Goal: Navigation & Orientation: Find specific page/section

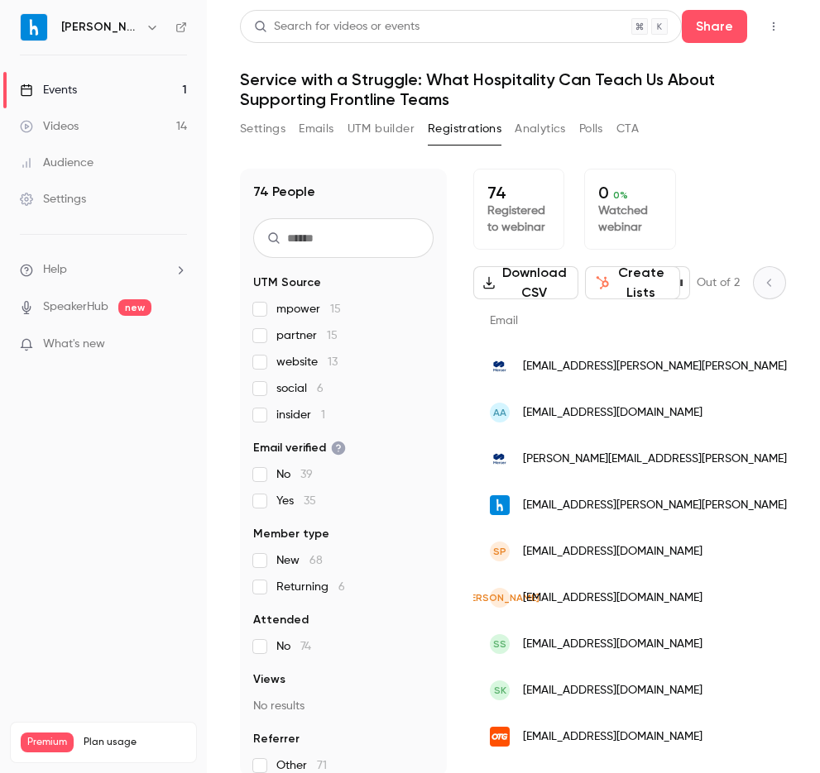
scroll to position [0, 170]
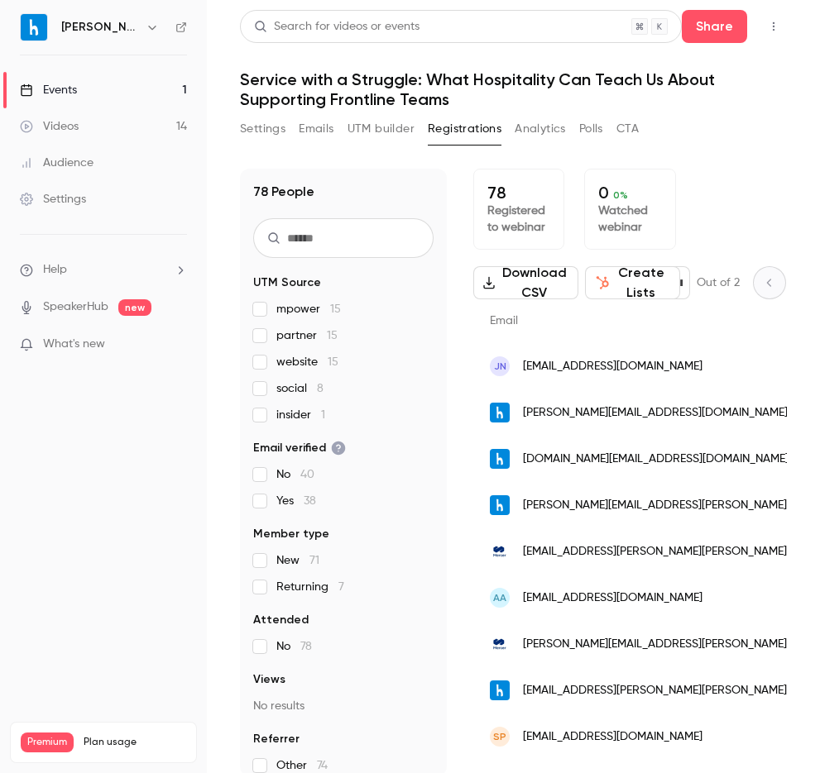
click at [775, 21] on icon "button" at bounding box center [773, 27] width 13 height 12
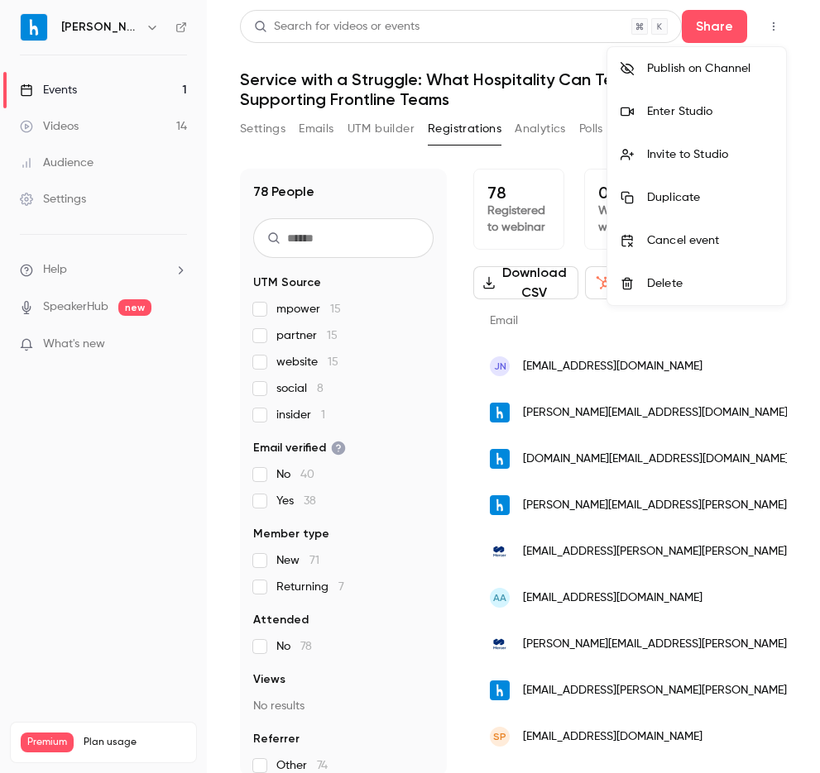
click at [691, 124] on li "Enter Studio" at bounding box center [696, 111] width 179 height 43
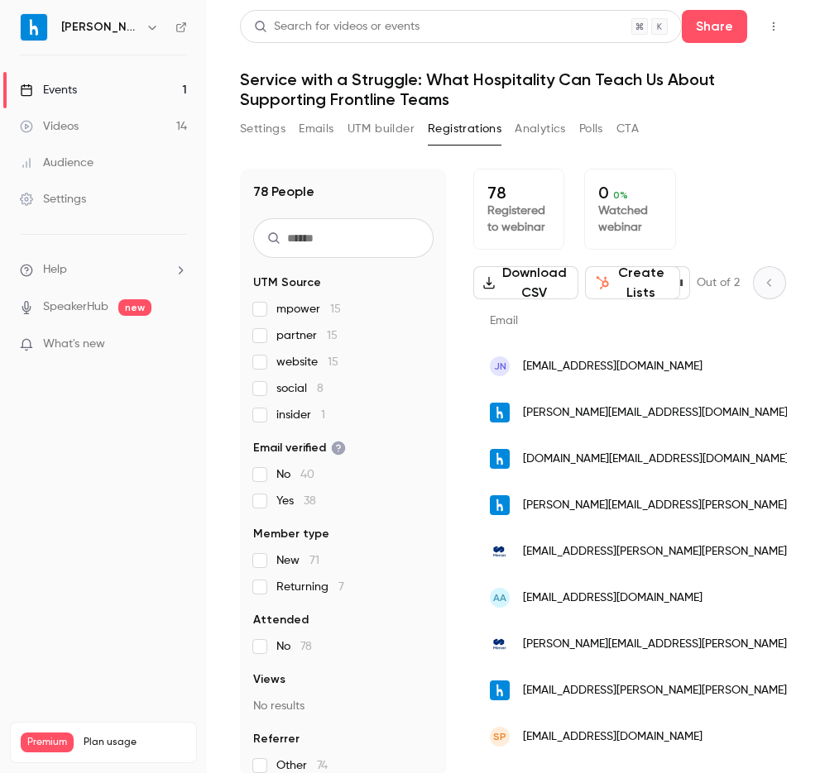
click at [313, 132] on button "Emails" at bounding box center [316, 129] width 35 height 26
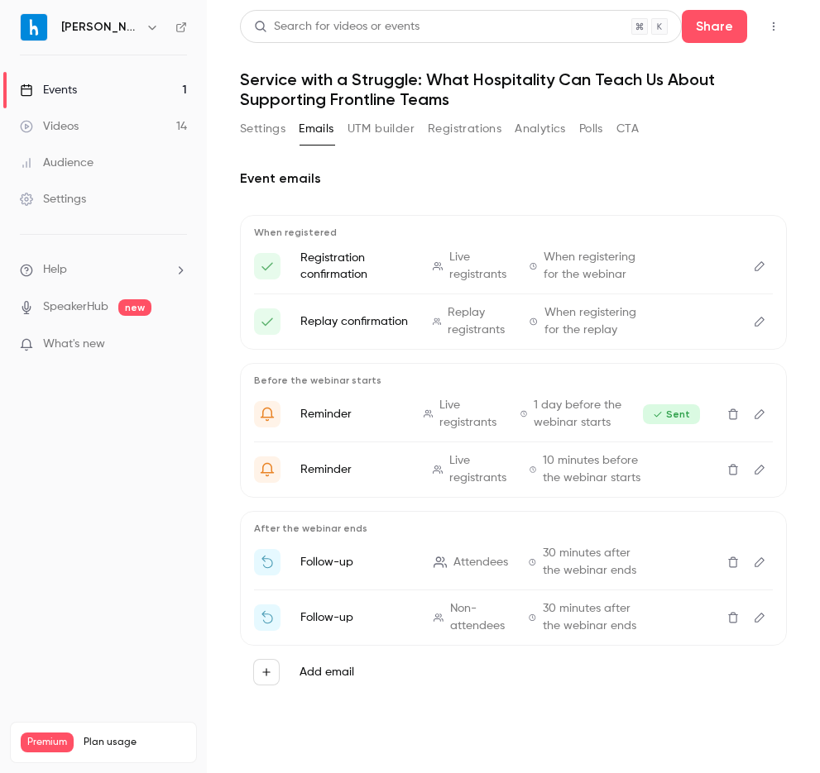
click at [131, 342] on p "What's new" at bounding box center [90, 344] width 141 height 17
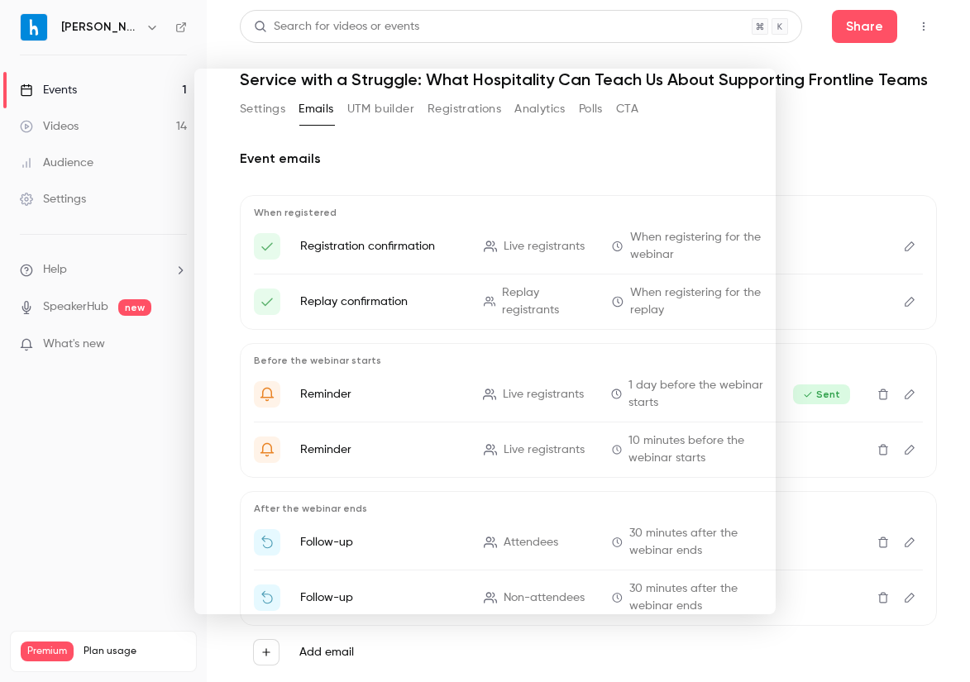
click at [107, 165] on div at bounding box center [485, 341] width 970 height 682
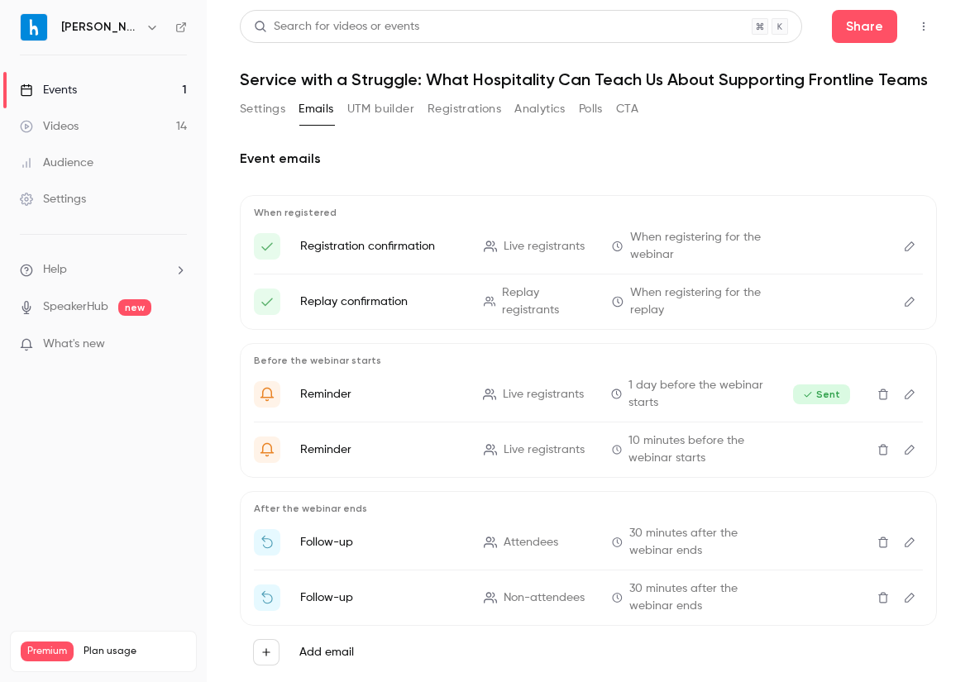
click at [75, 160] on div "Audience" at bounding box center [57, 163] width 74 height 17
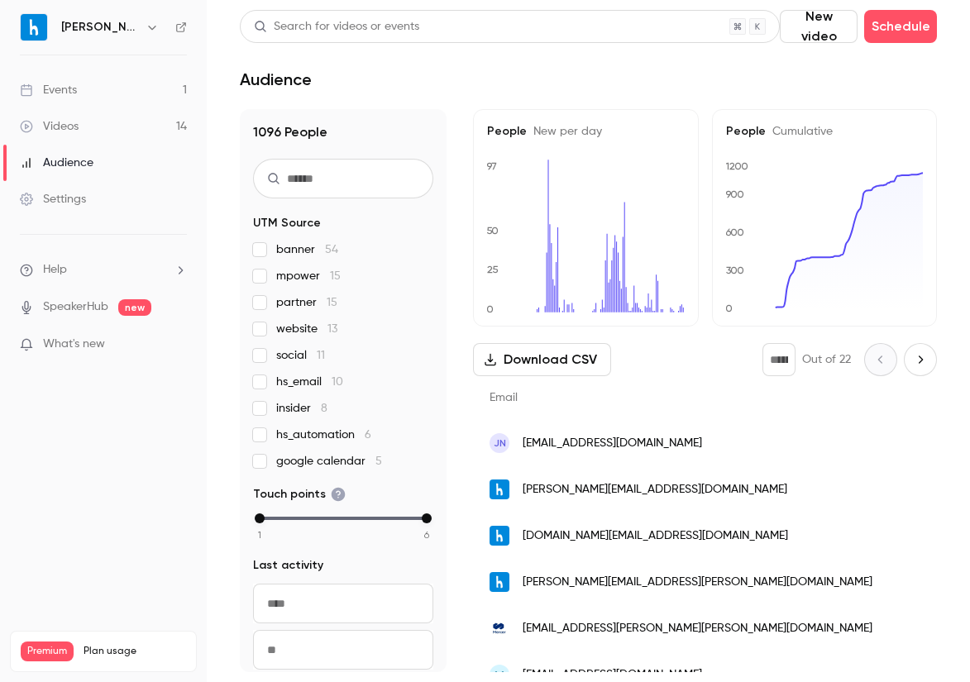
click at [71, 97] on div "Events" at bounding box center [48, 90] width 57 height 17
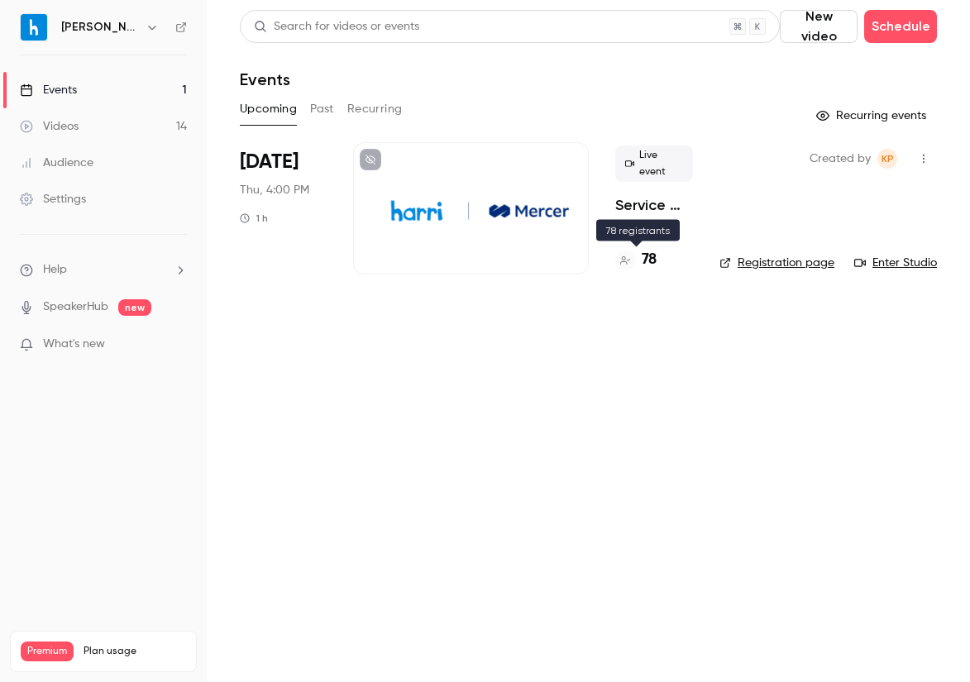
click at [657, 268] on div "78" at bounding box center [654, 260] width 78 height 22
click at [645, 266] on h4 "78" at bounding box center [649, 260] width 15 height 22
